Goal: Go to known website: Access a specific website the user already knows

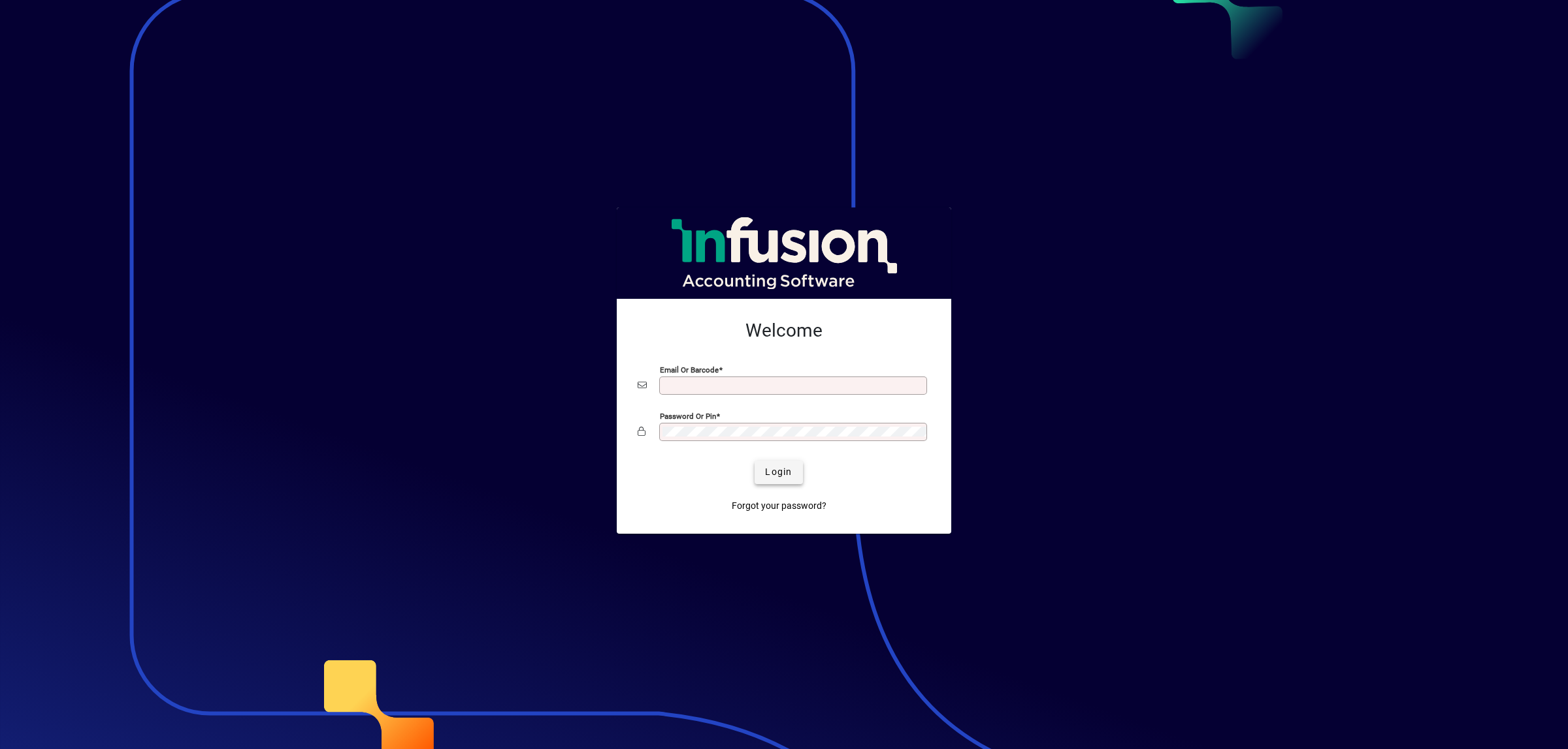
type input "**********"
click at [782, 475] on span "Login" at bounding box center [779, 472] width 27 height 14
